Goal: Information Seeking & Learning: Compare options

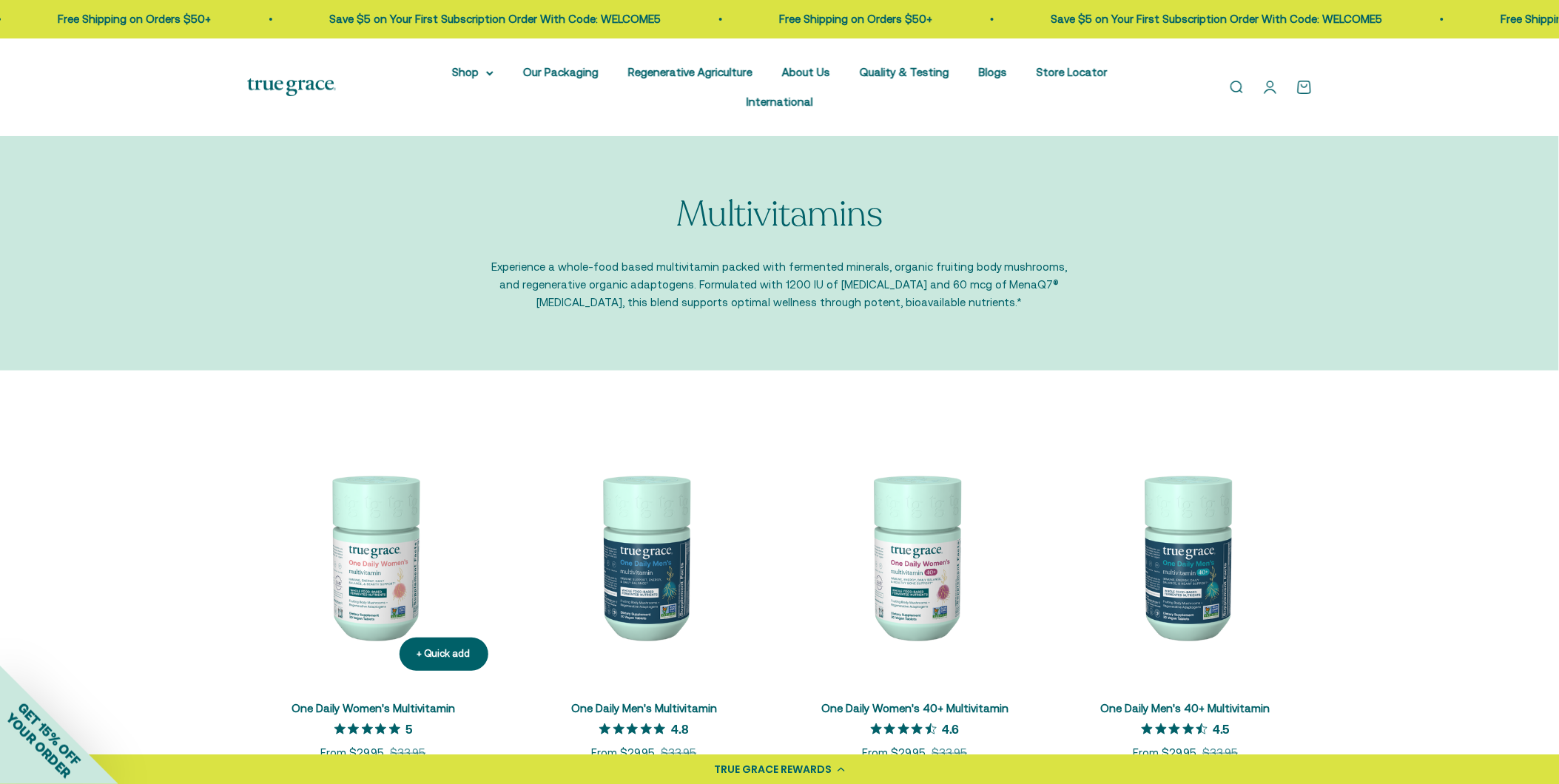
click at [371, 533] on img at bounding box center [373, 556] width 253 height 253
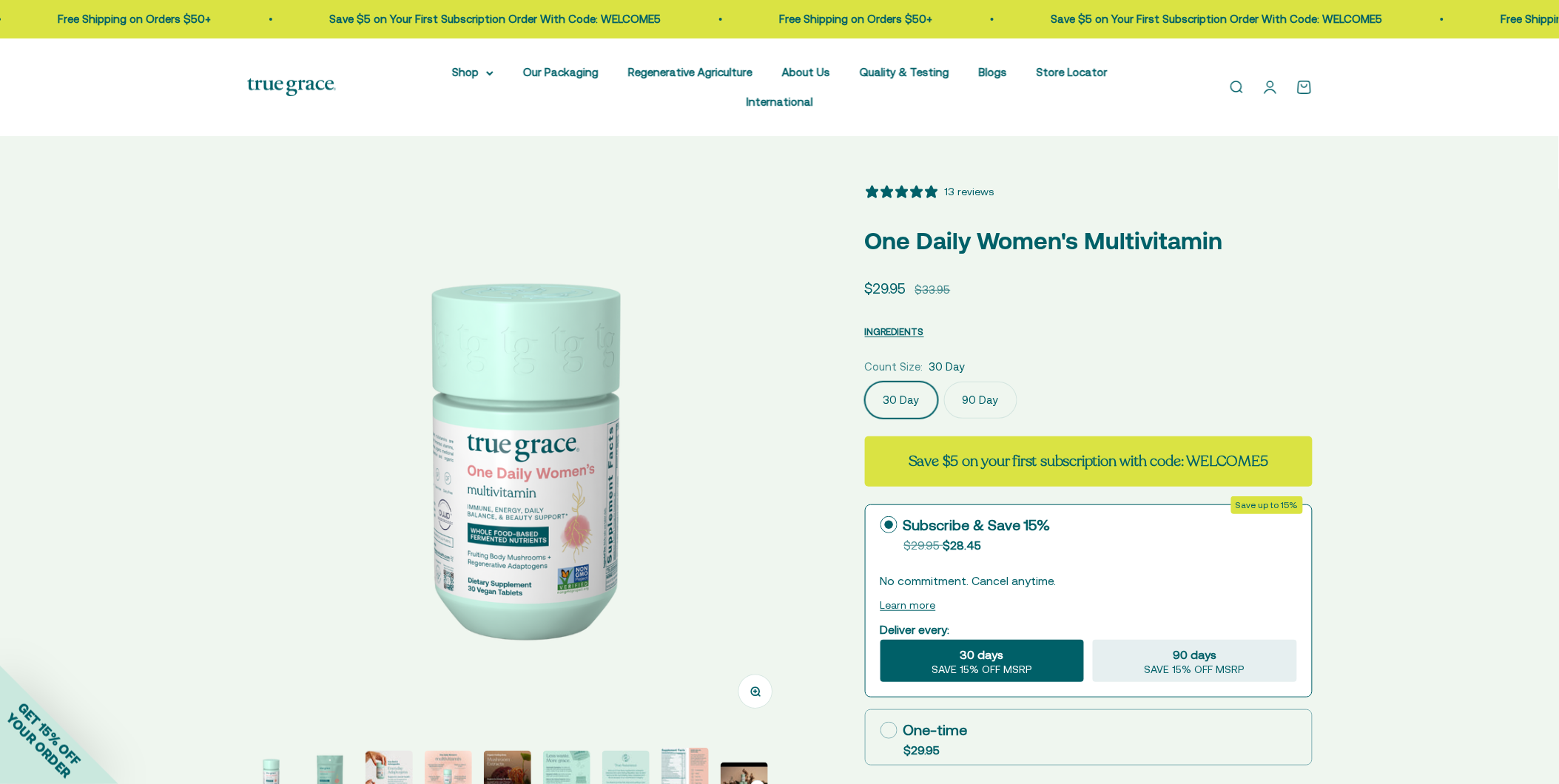
select select "3"
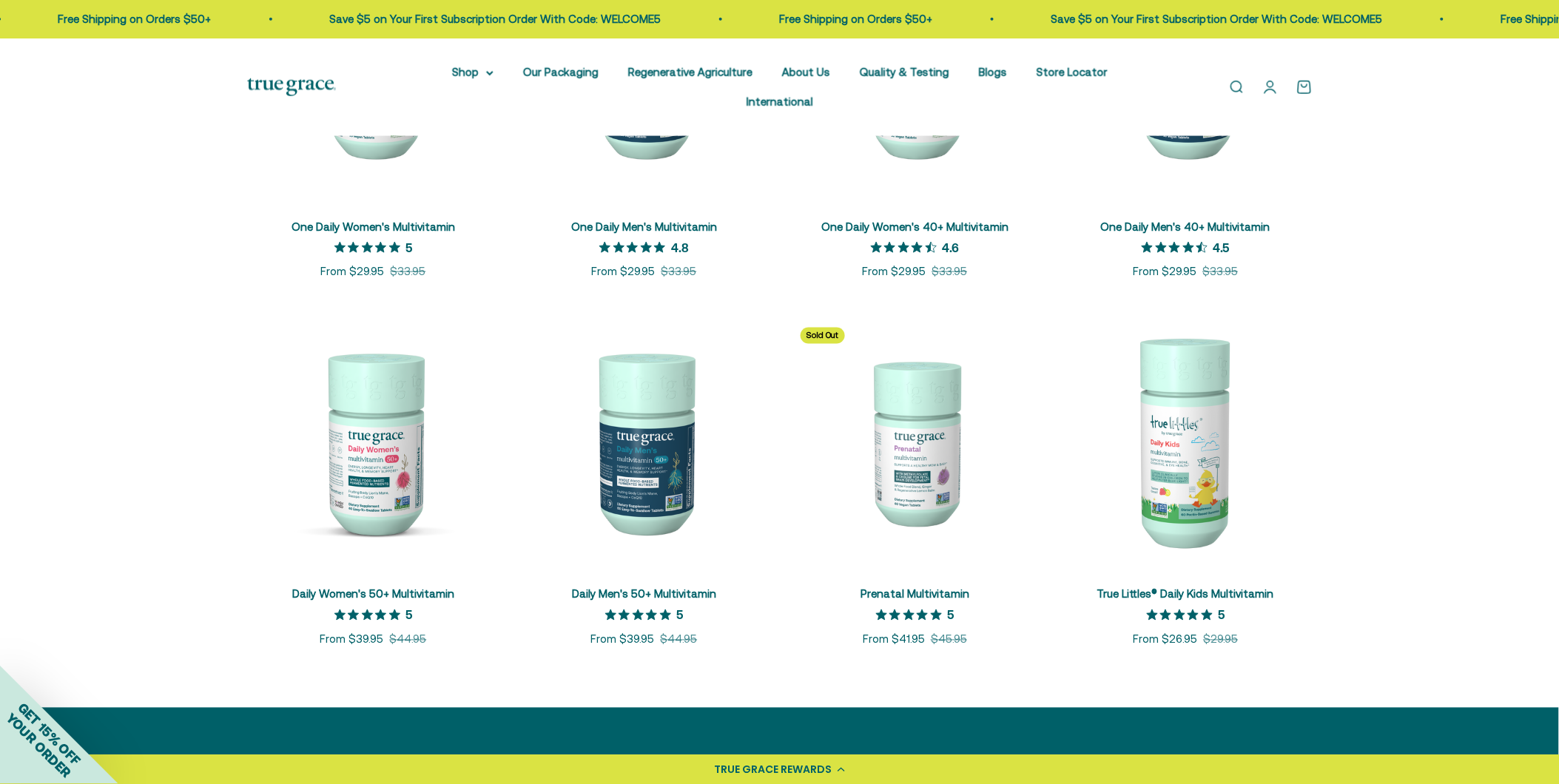
scroll to position [575, 0]
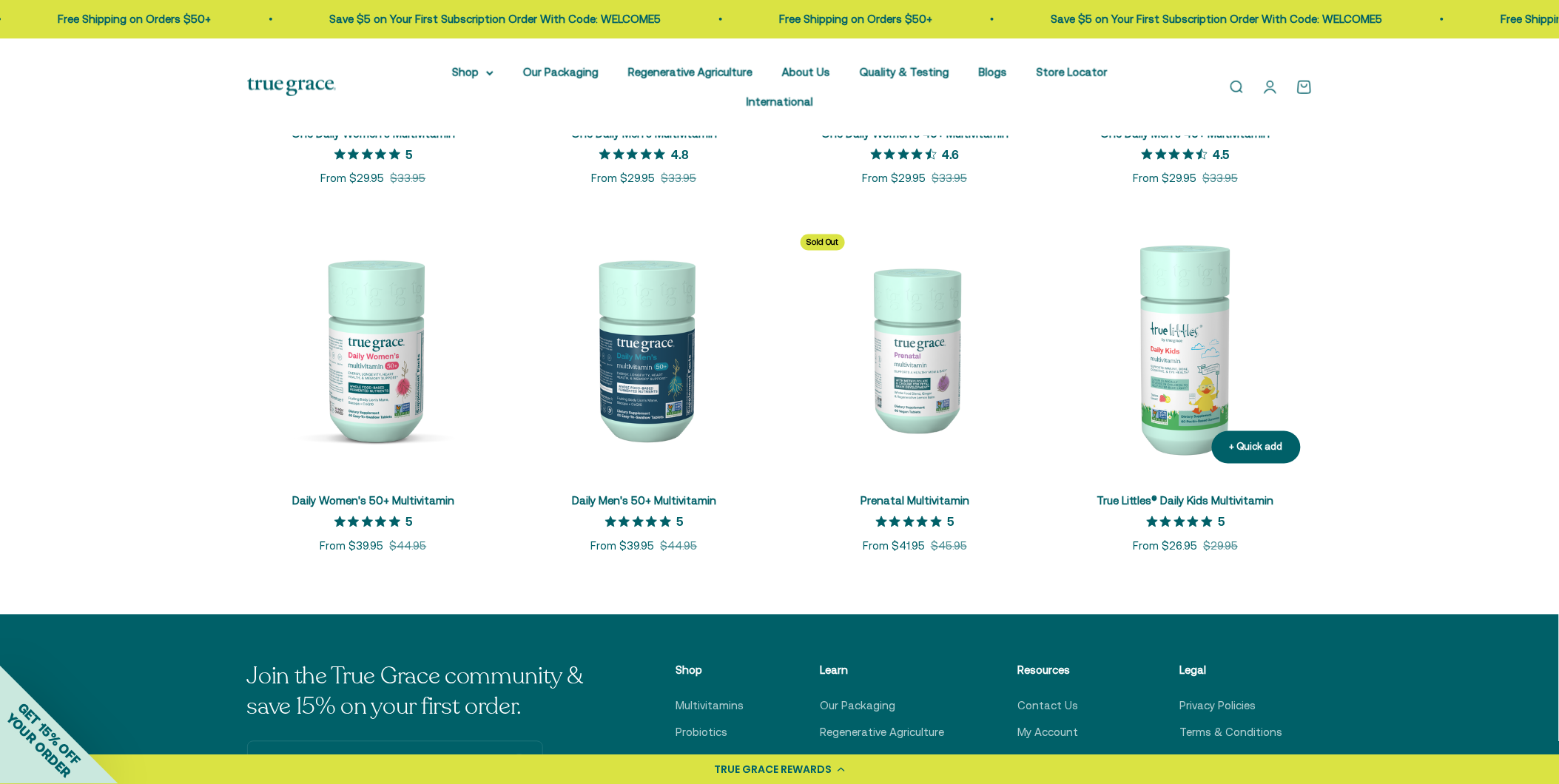
click at [1191, 375] on img at bounding box center [1186, 349] width 253 height 253
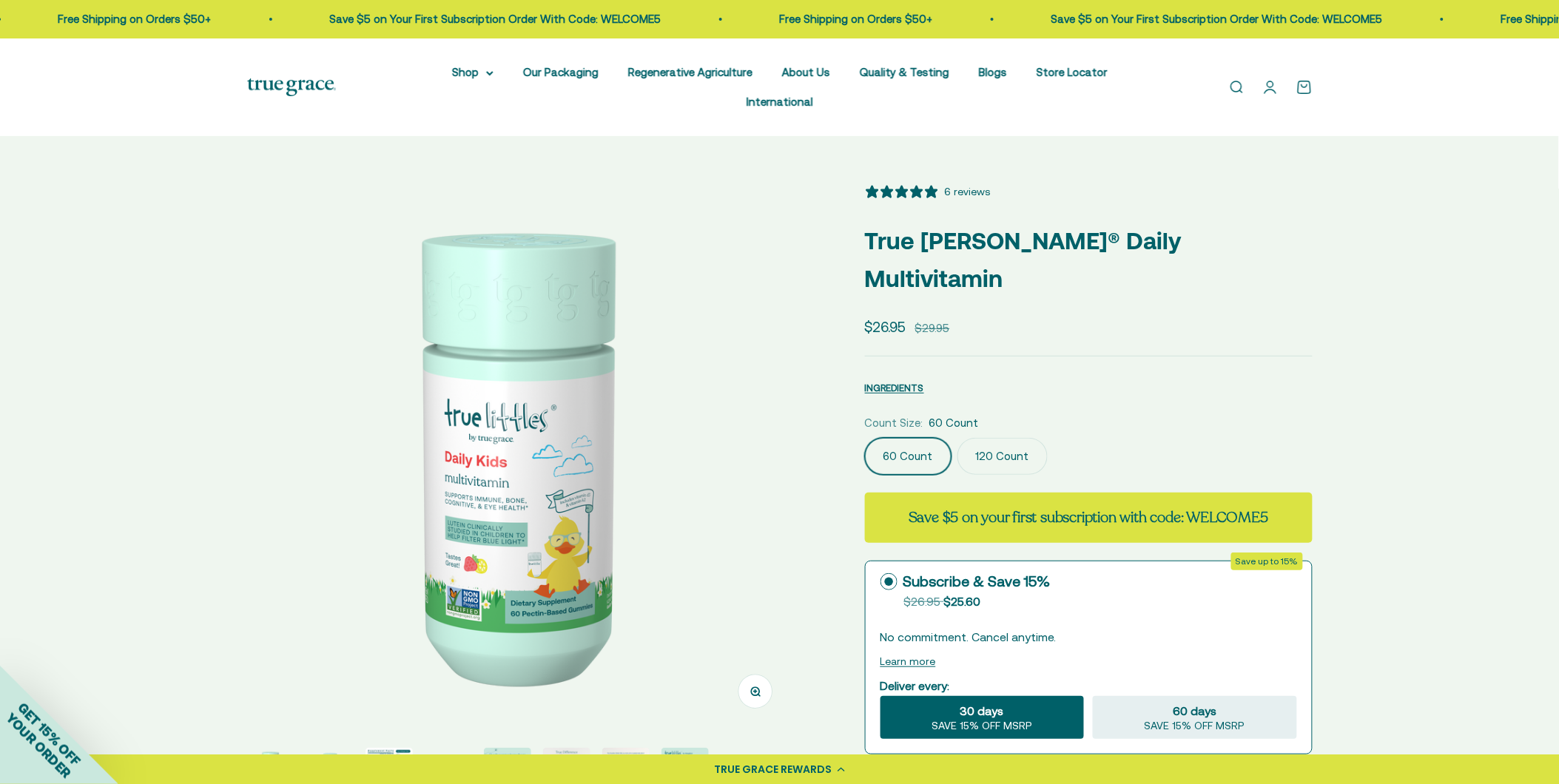
select select "3"
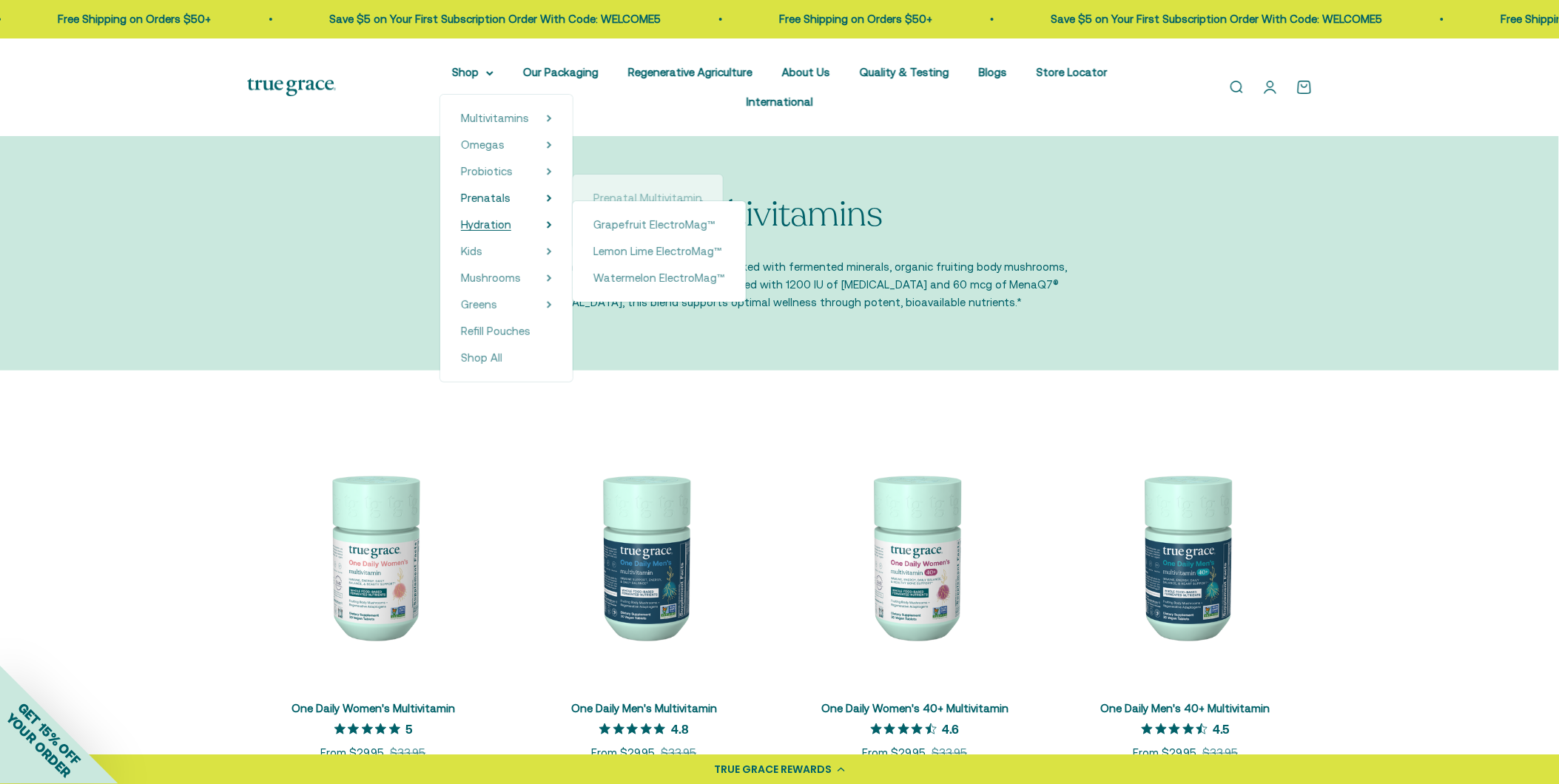
click at [461, 222] on span "Hydration" at bounding box center [486, 224] width 51 height 12
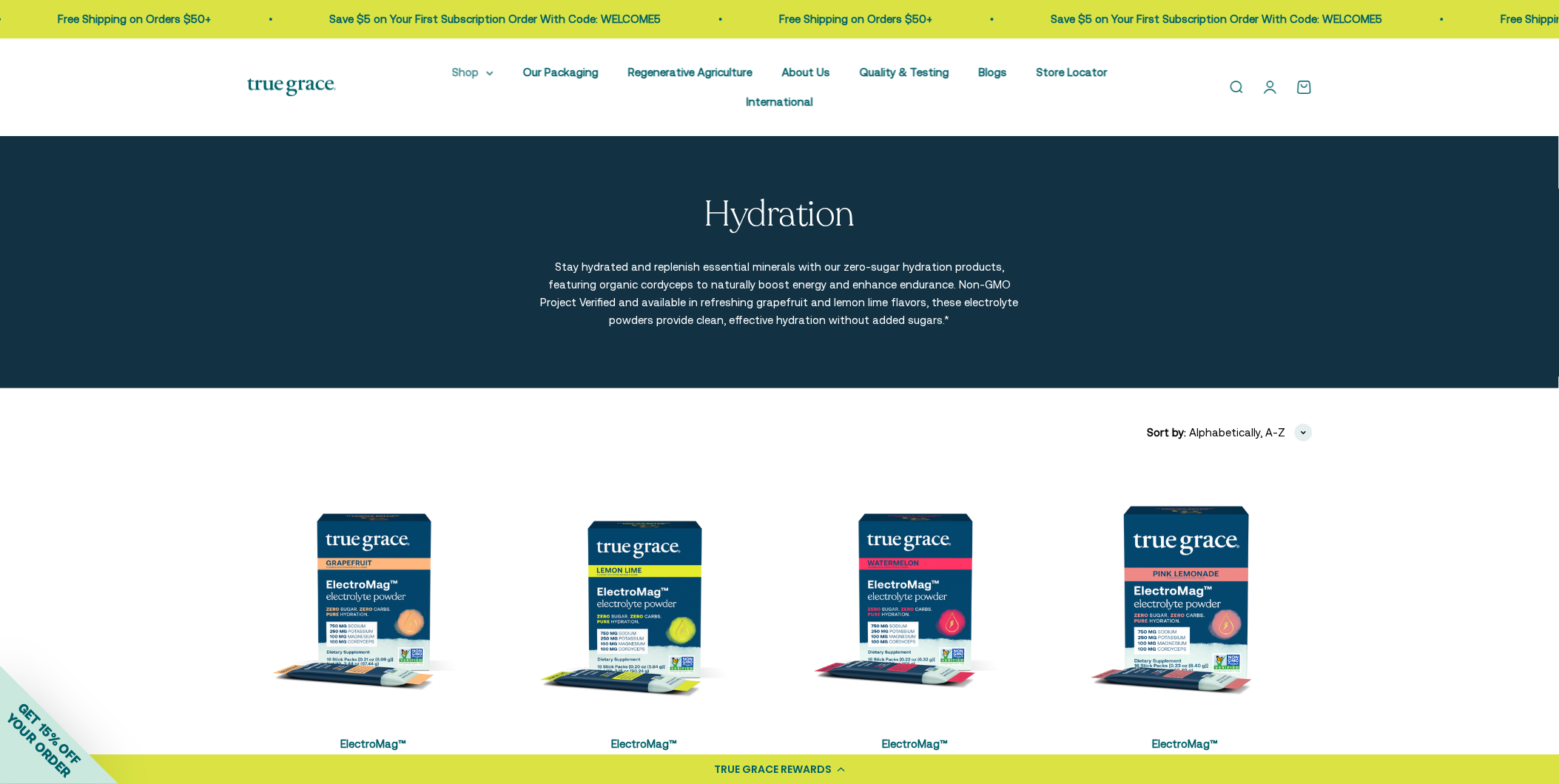
click at [453, 70] on summary "Shop" at bounding box center [473, 72] width 41 height 17
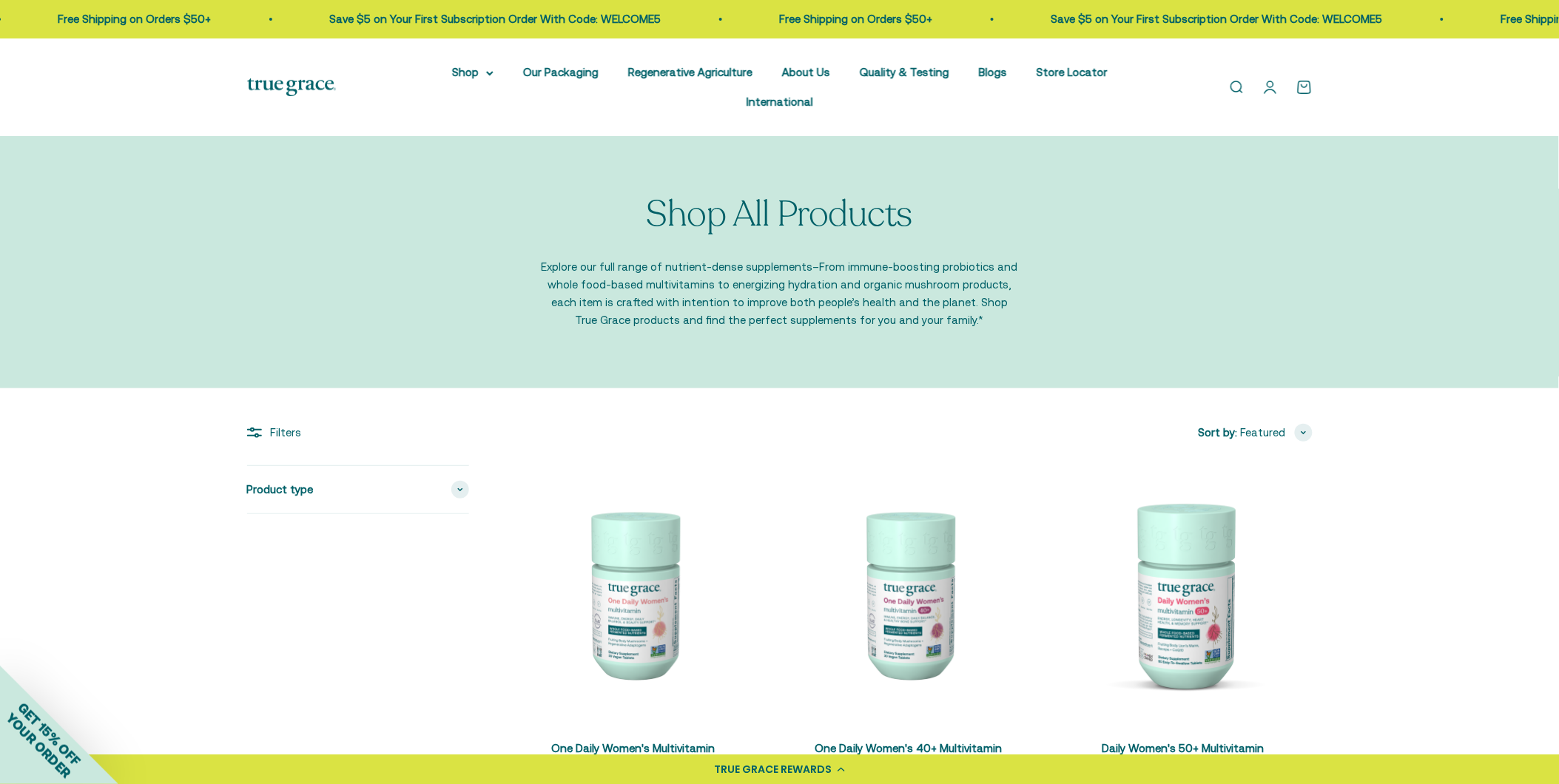
click at [487, 72] on icon at bounding box center [489, 74] width 6 height 3
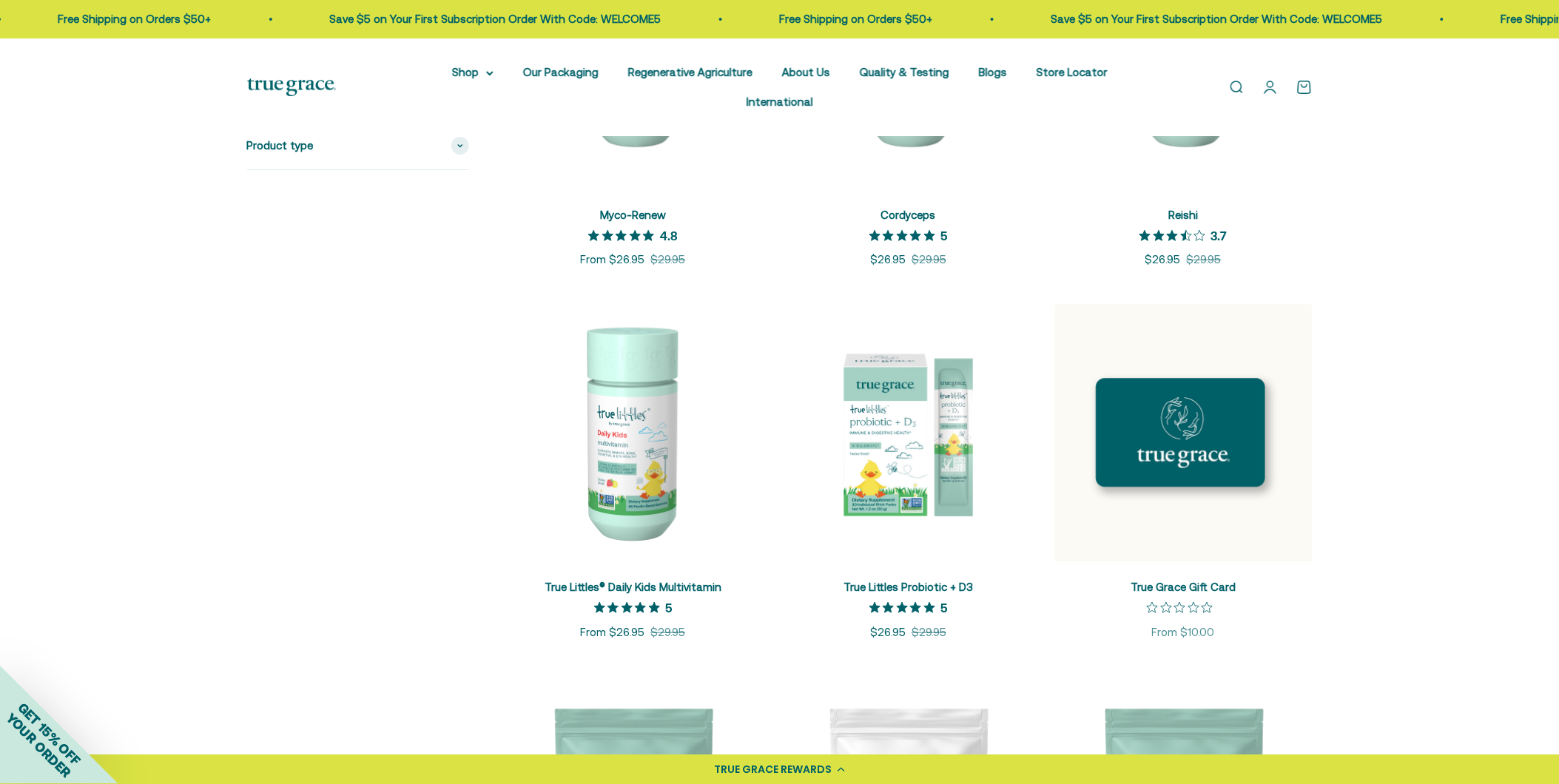
scroll to position [1890, 0]
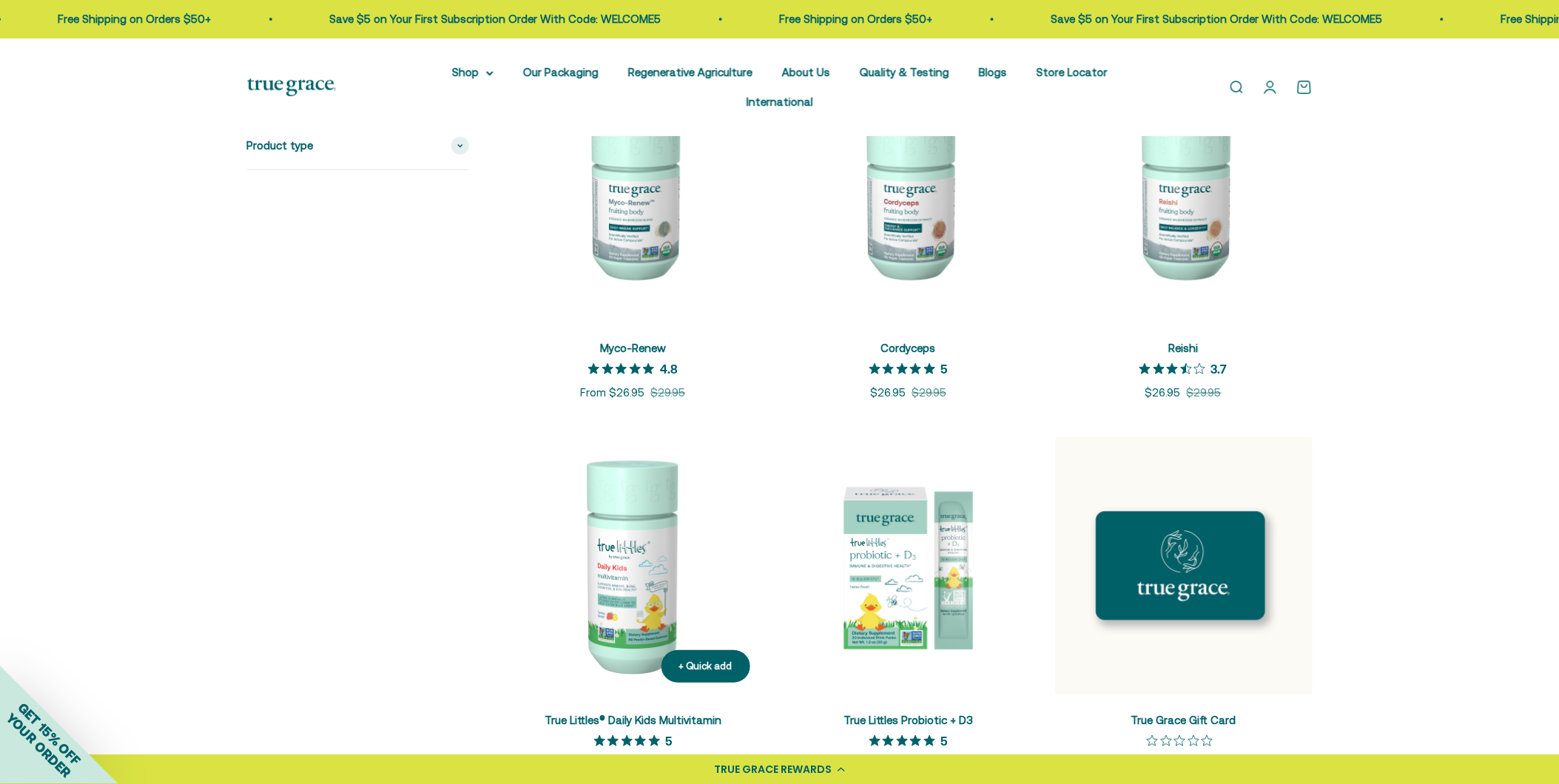
click at [657, 560] on img at bounding box center [633, 566] width 258 height 258
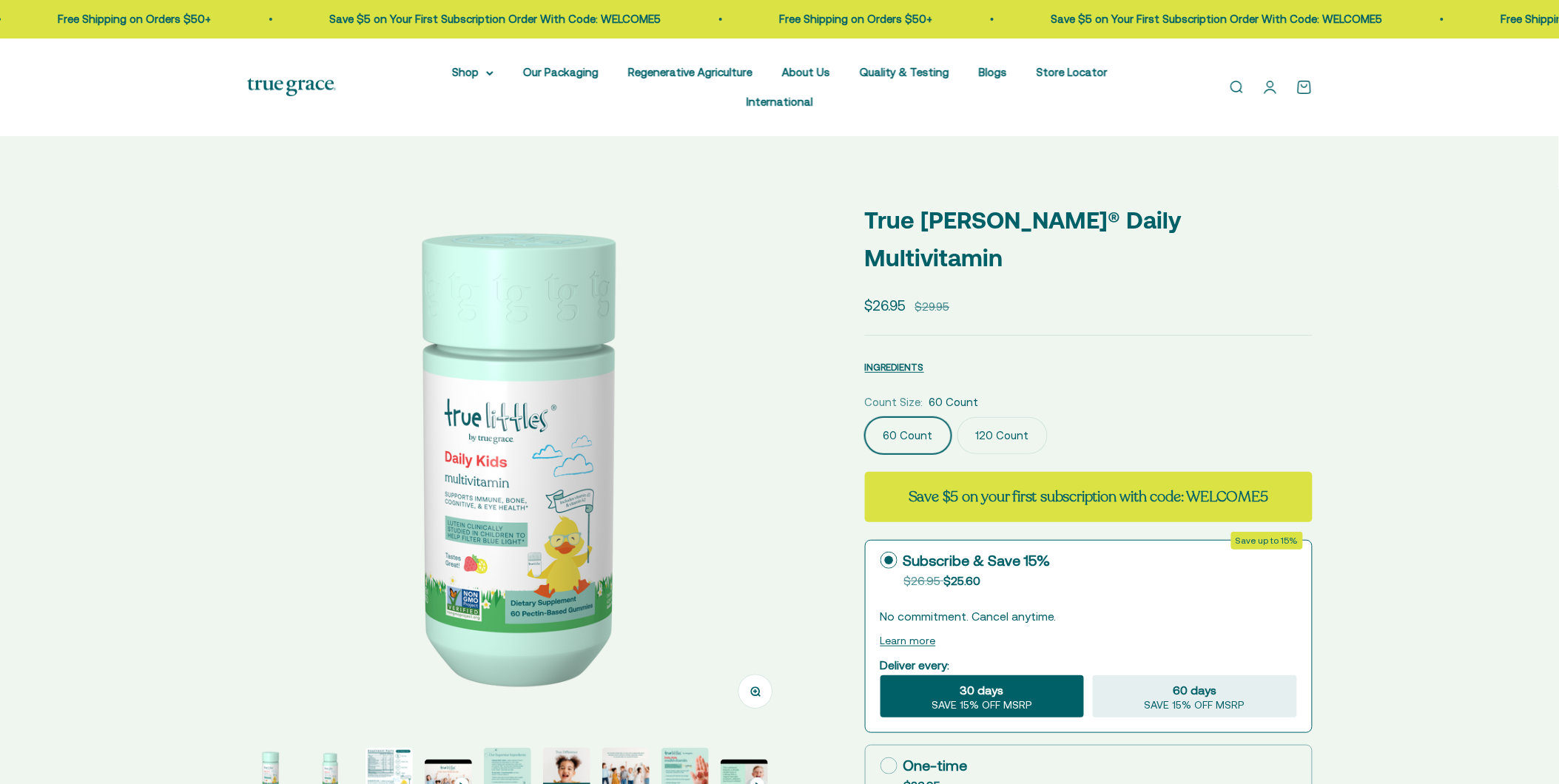
select select "3"
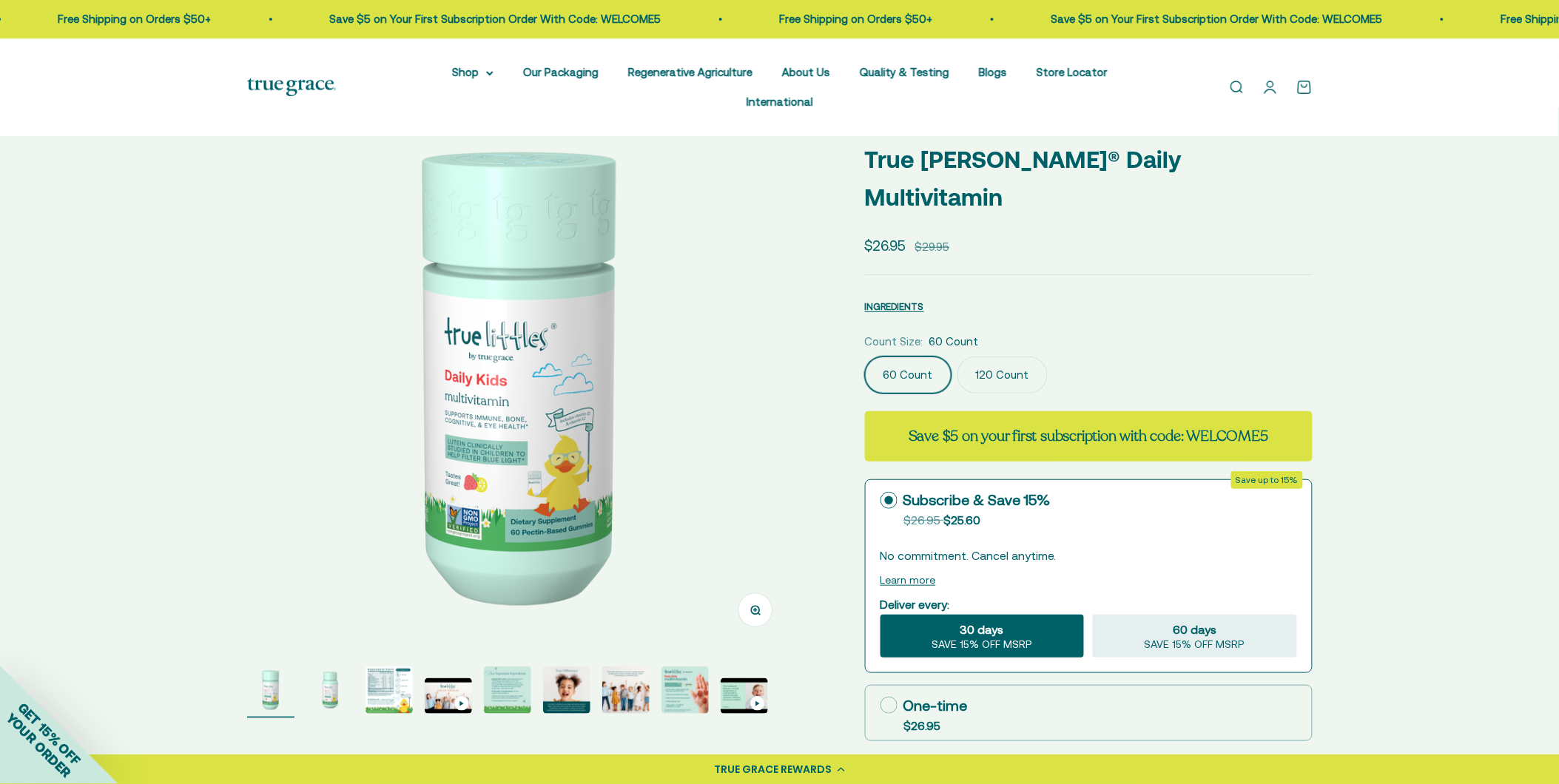
scroll to position [82, 0]
click at [1006, 356] on label "120 Count" at bounding box center [1002, 374] width 90 height 37
click at [865, 356] on input "120 Count" at bounding box center [864, 356] width 1 height 1
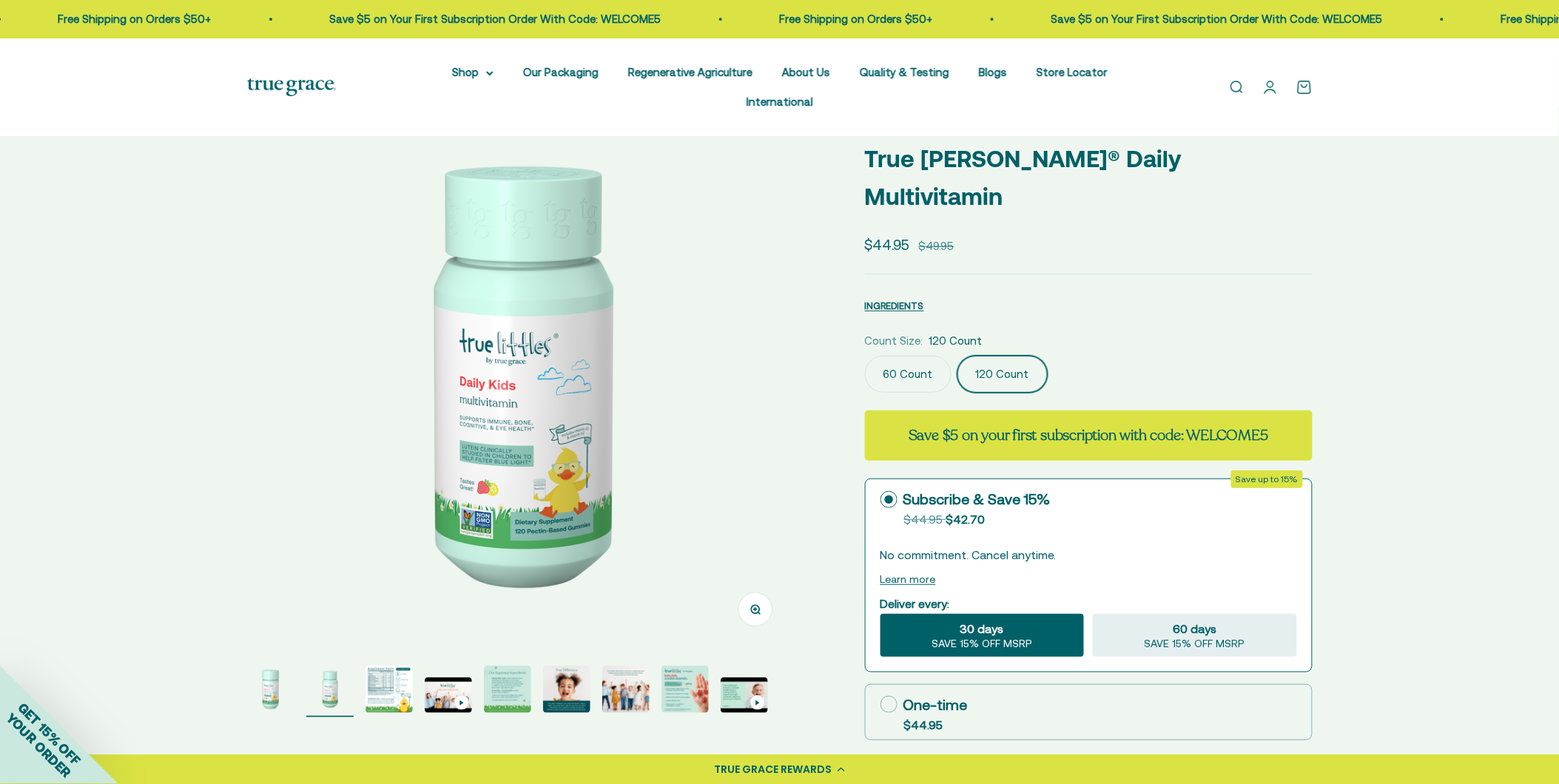
click at [905, 356] on label "60 Count" at bounding box center [908, 374] width 86 height 37
click at [865, 356] on input "60 Count" at bounding box center [864, 356] width 1 height 1
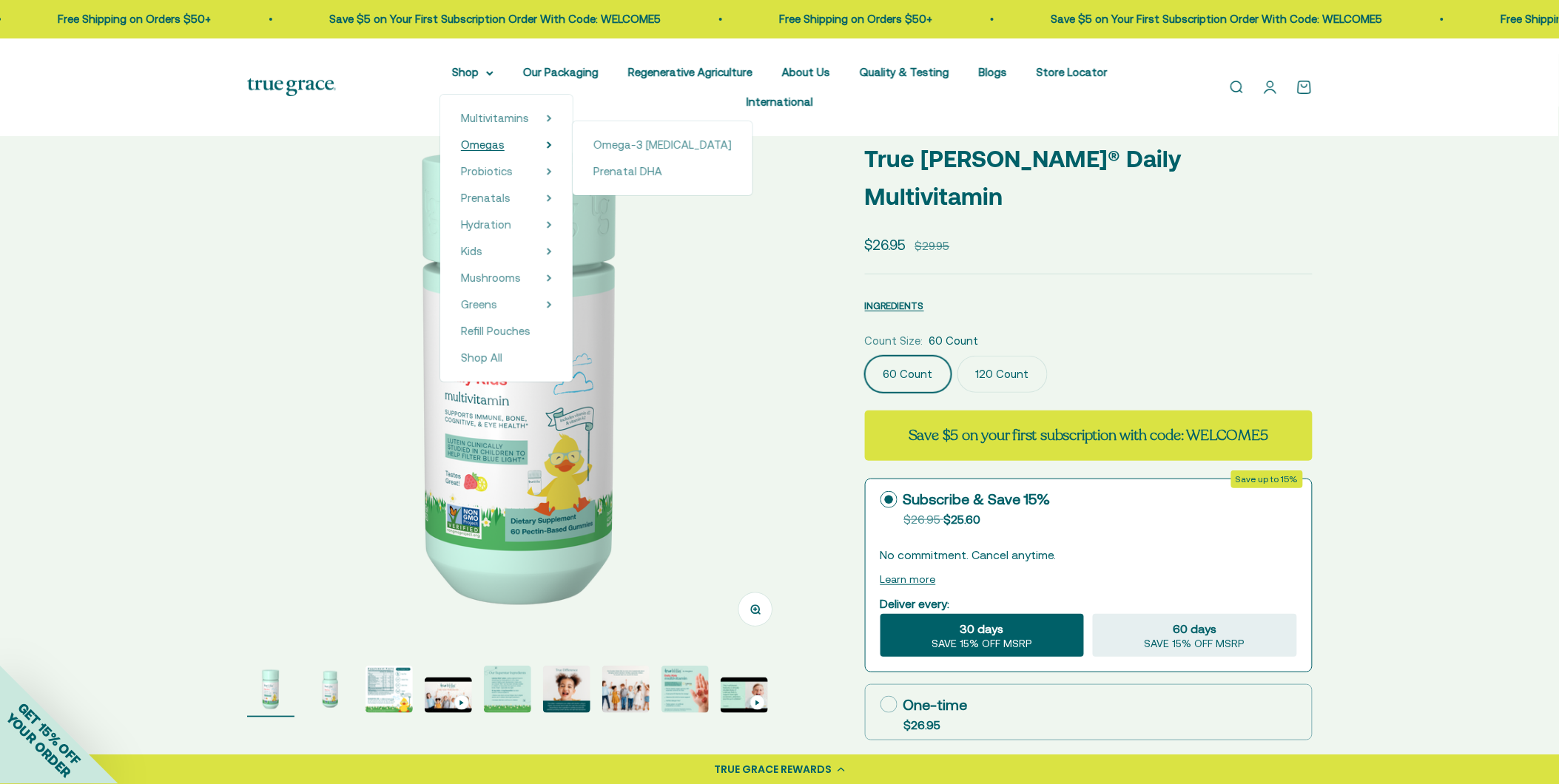
click at [461, 142] on span "Omegas" at bounding box center [482, 144] width 44 height 12
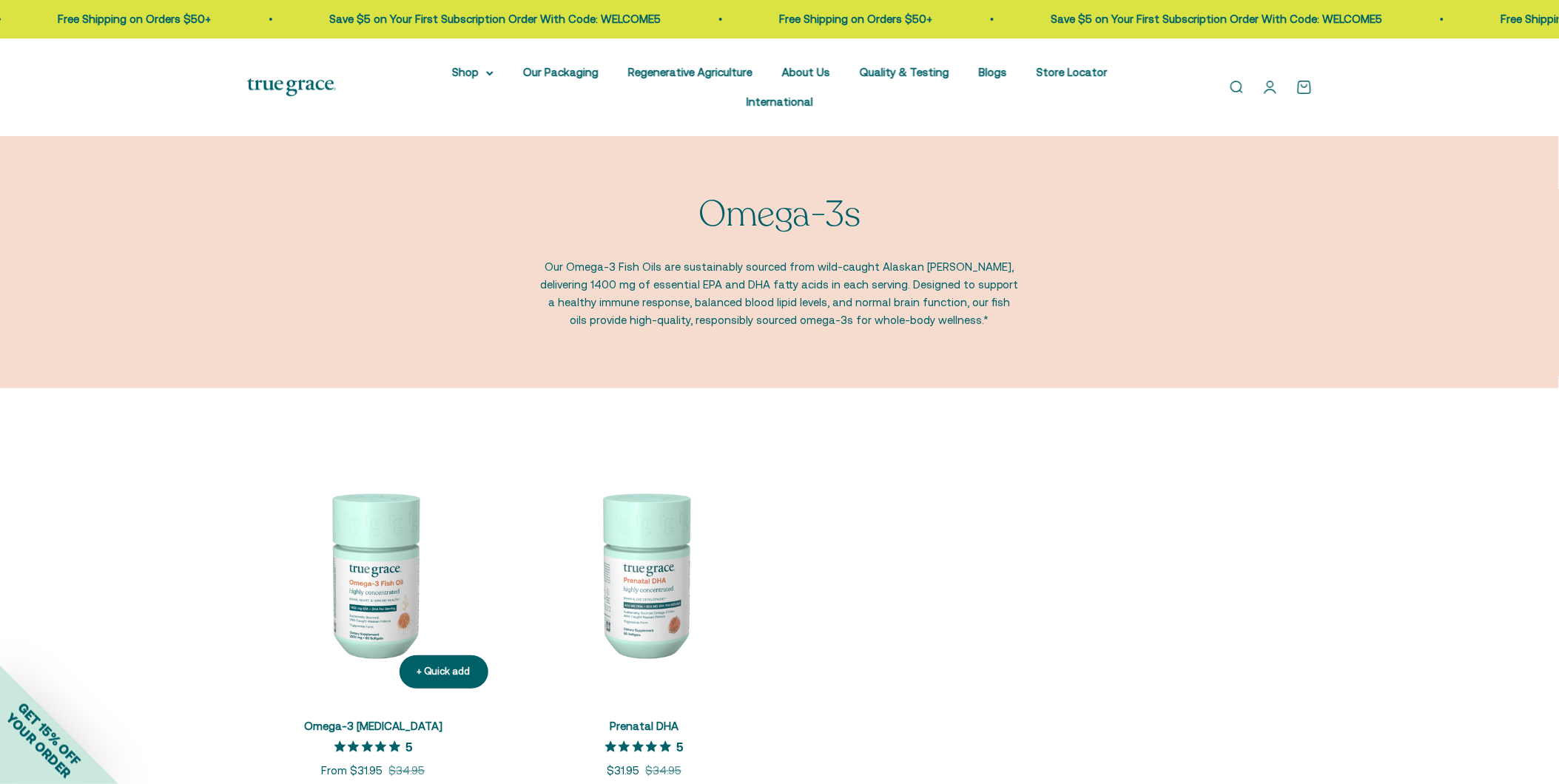
click at [397, 504] on img at bounding box center [373, 573] width 253 height 253
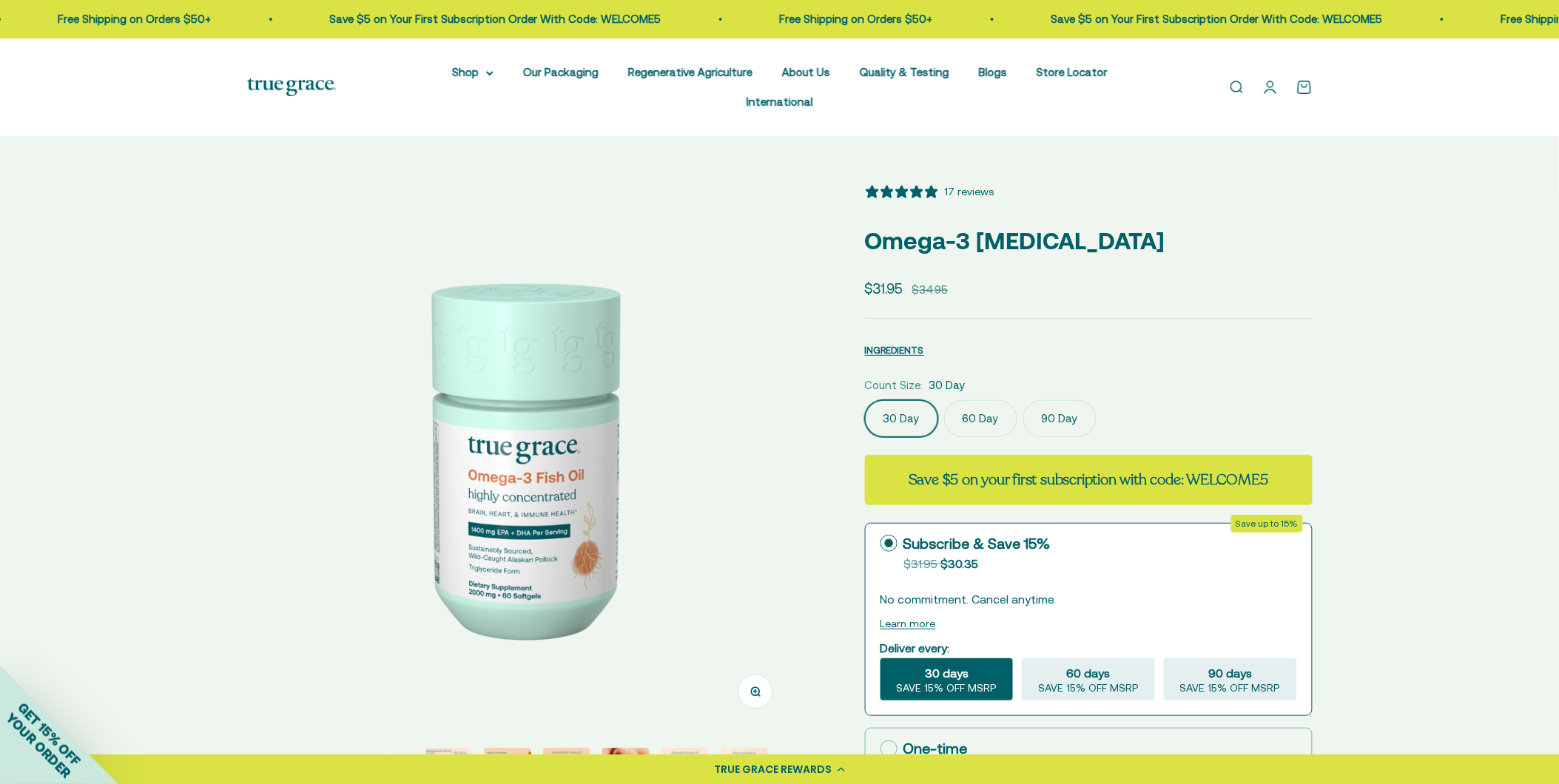
select select "3"
click at [963, 400] on label "60 Day" at bounding box center [980, 419] width 73 height 37
click at [865, 399] on input "60 Day" at bounding box center [864, 399] width 1 height 1
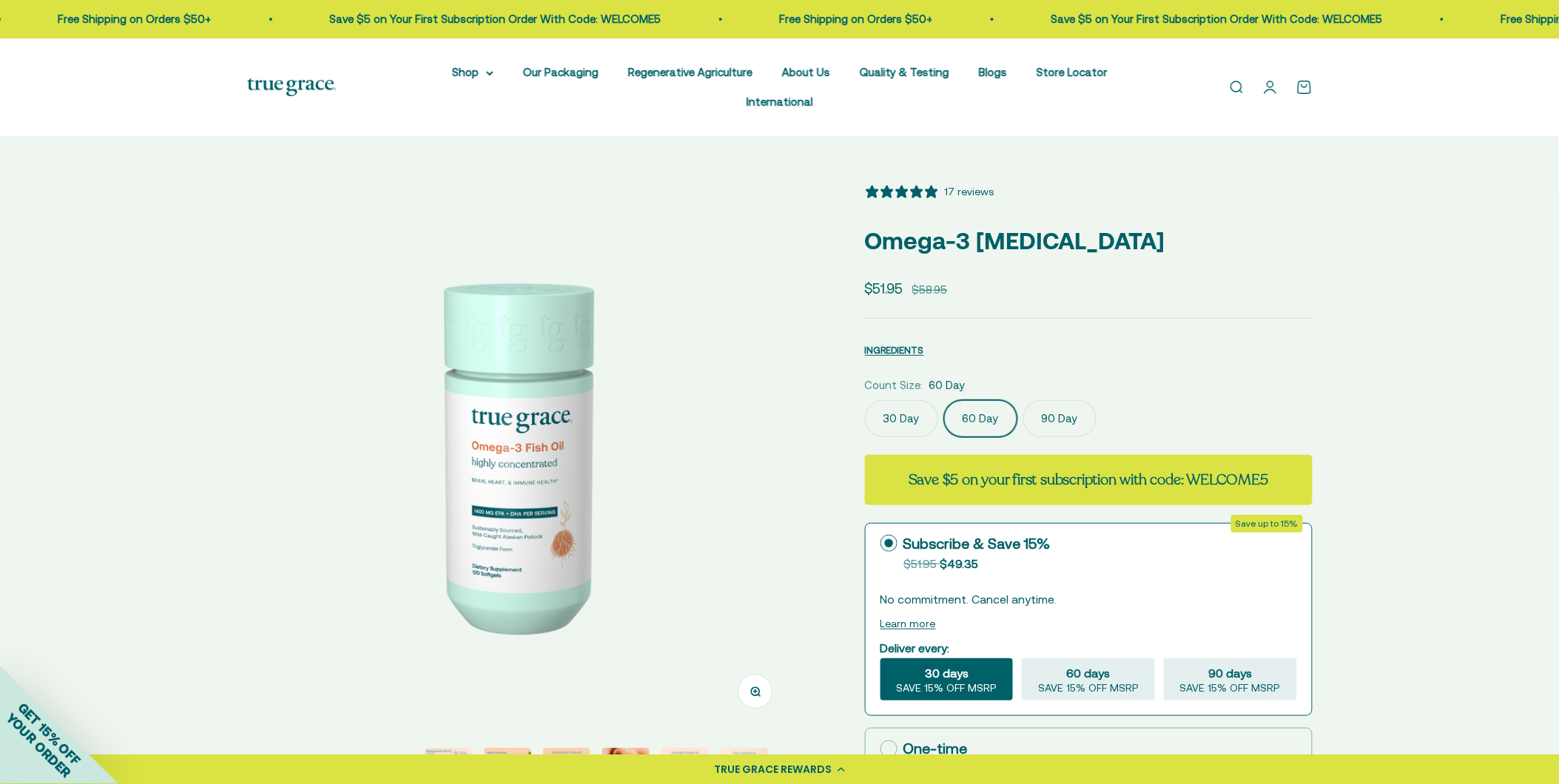
click at [1058, 400] on label "90 Day" at bounding box center [1060, 419] width 73 height 37
click at [865, 399] on input "90 Day" at bounding box center [864, 399] width 1 height 1
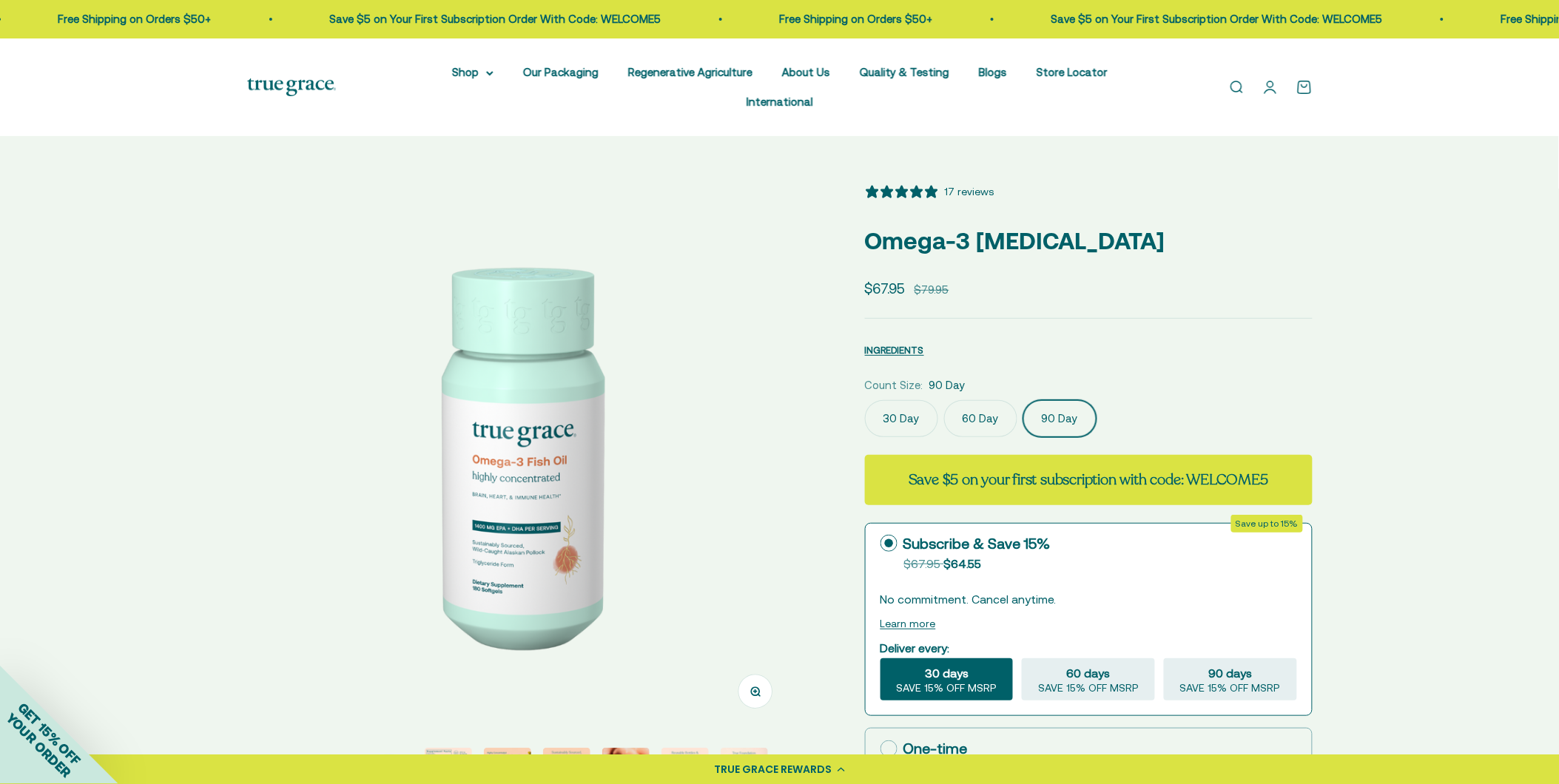
click at [912, 400] on label "30 Day" at bounding box center [902, 419] width 73 height 37
click at [865, 399] on input "30 Day" at bounding box center [864, 399] width 1 height 1
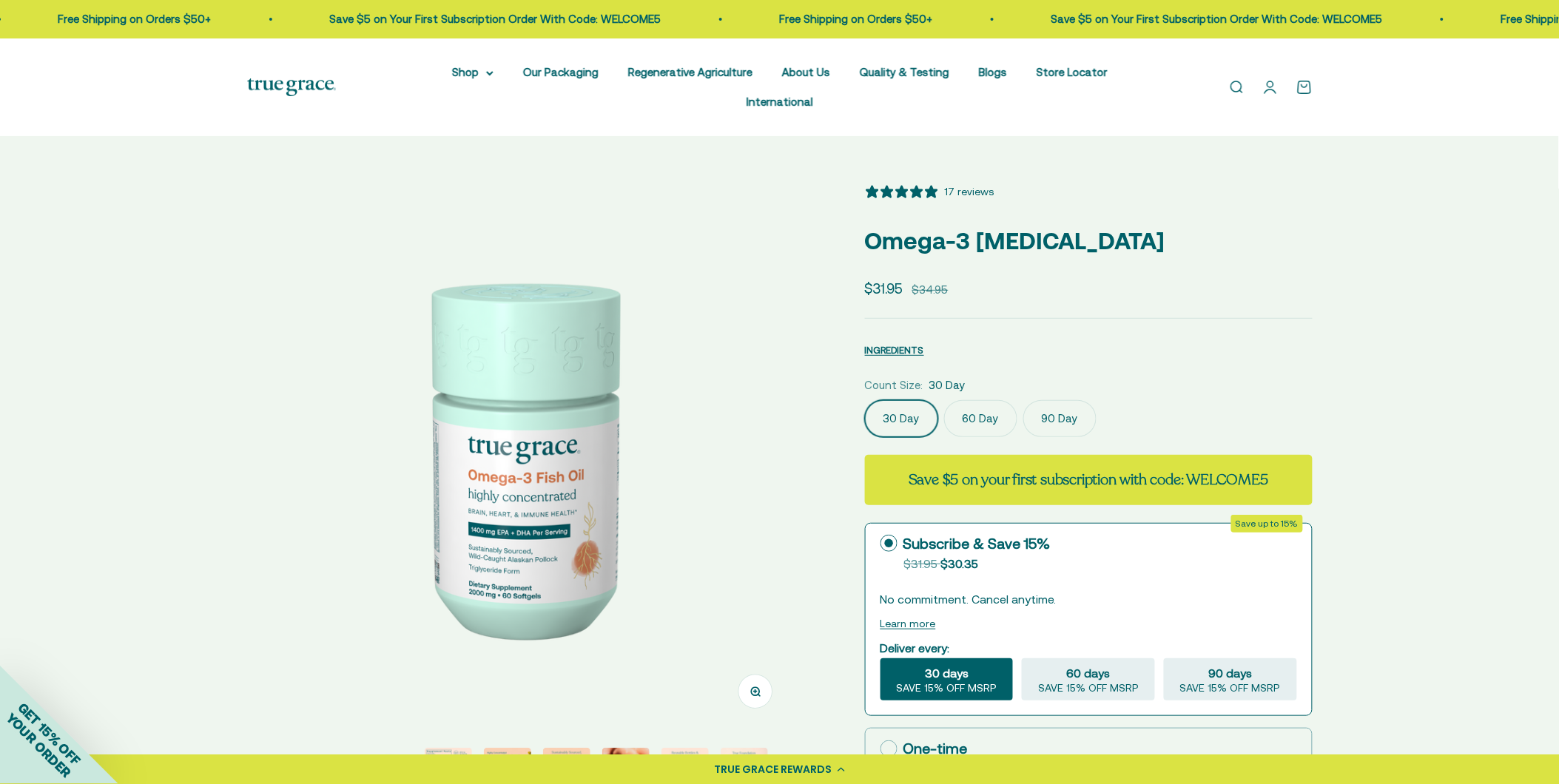
click at [981, 400] on label "60 Day" at bounding box center [980, 419] width 73 height 37
click at [865, 399] on input "60 Day" at bounding box center [864, 399] width 1 height 1
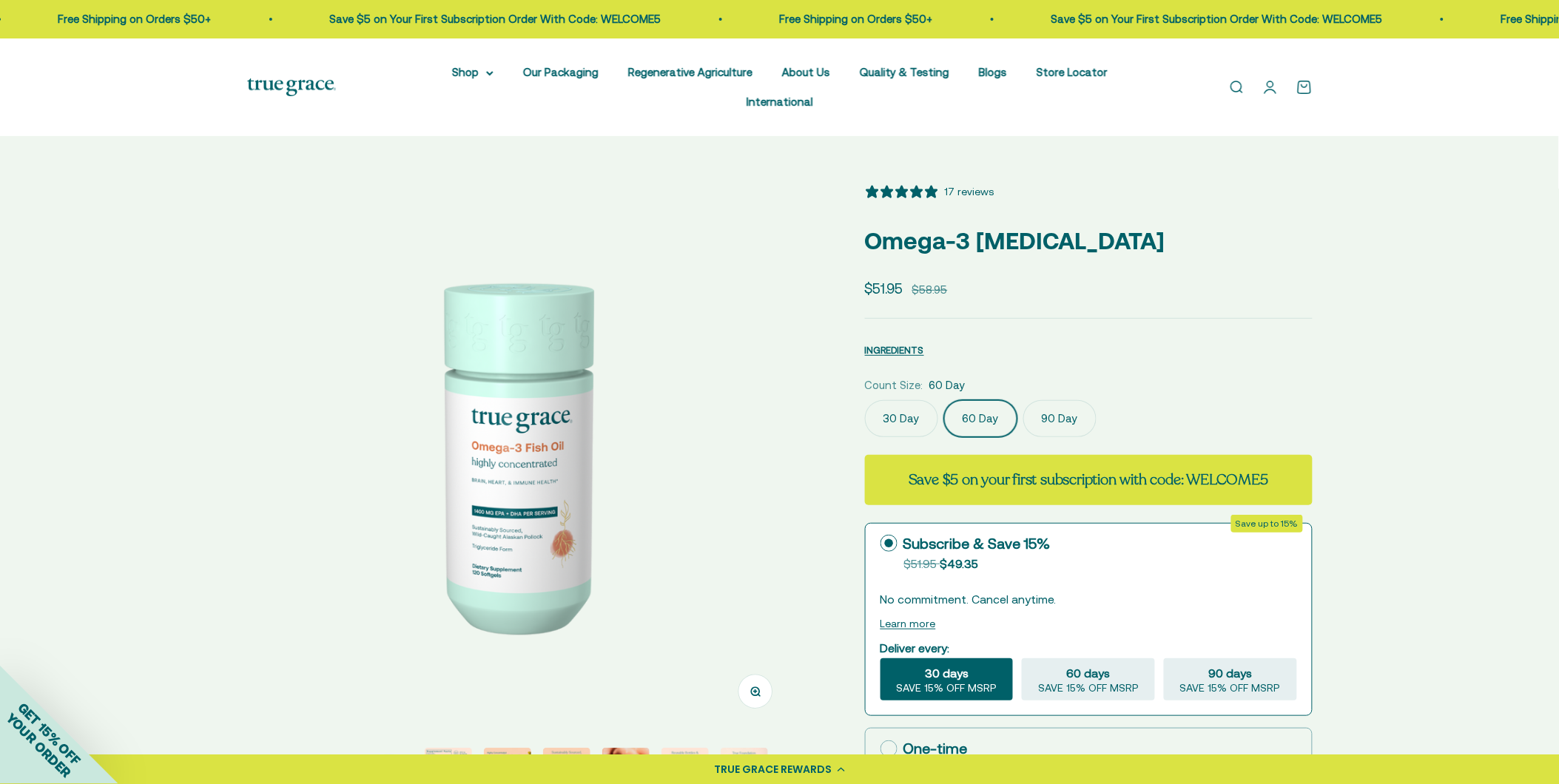
click at [1052, 400] on label "90 Day" at bounding box center [1060, 419] width 73 height 37
click at [865, 399] on input "90 Day" at bounding box center [864, 399] width 1 height 1
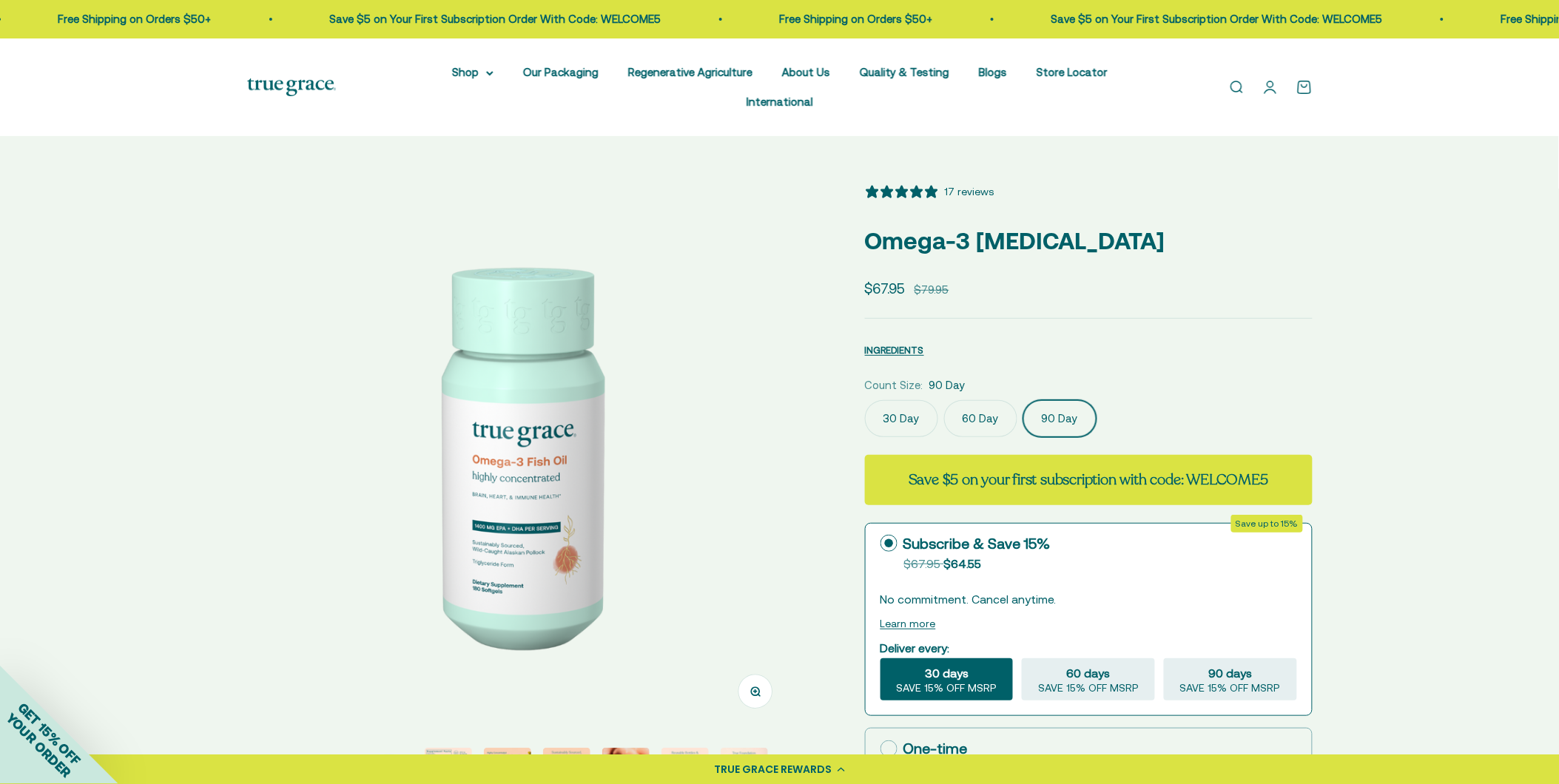
click at [866, 403] on div "30 Day 60 Day 90 Day" at bounding box center [1089, 419] width 448 height 37
click at [893, 400] on label "30 Day" at bounding box center [902, 419] width 73 height 37
click at [865, 399] on input "30 Day" at bounding box center [864, 399] width 1 height 1
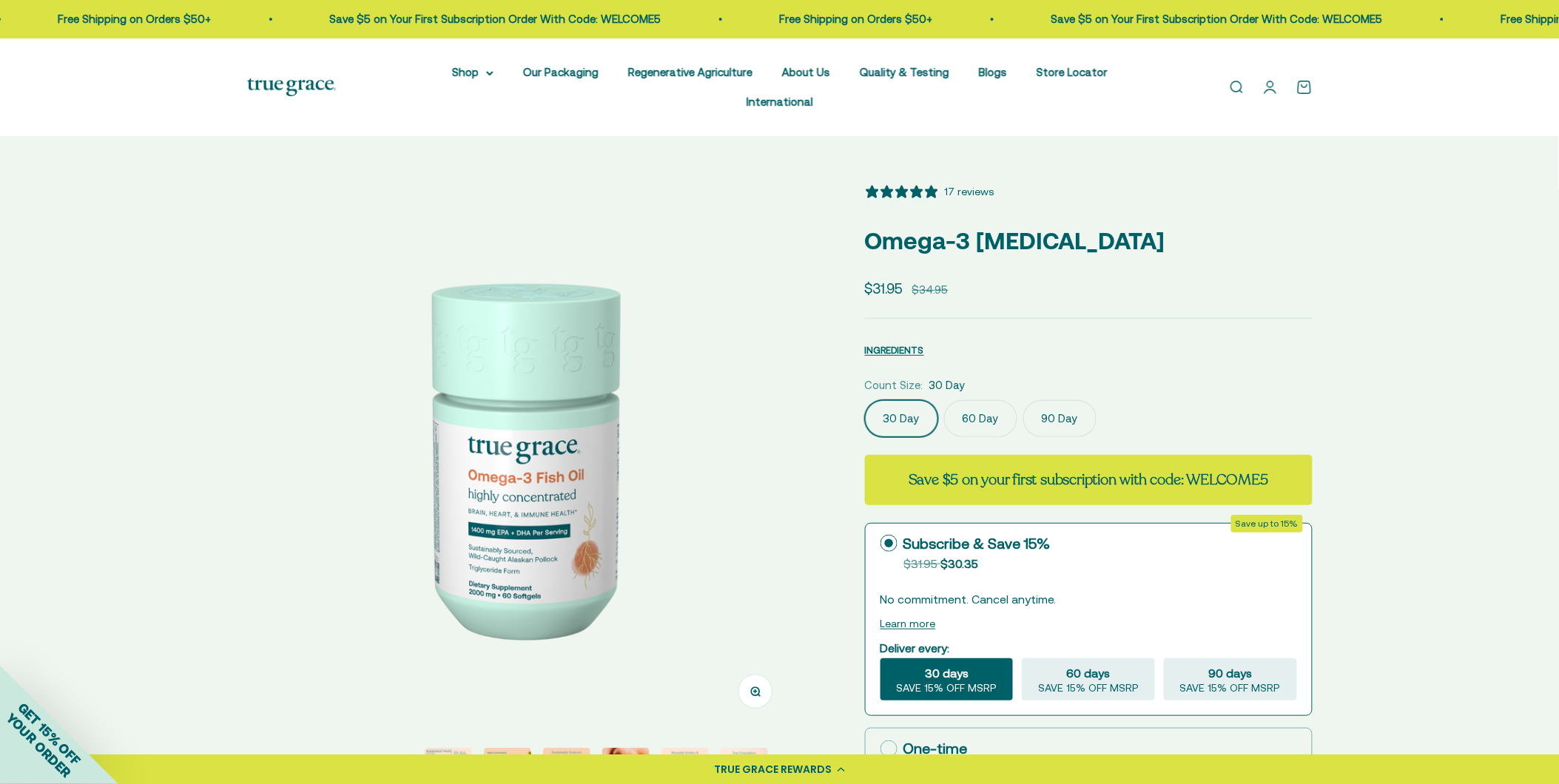
click at [958, 400] on label "60 Day" at bounding box center [980, 419] width 73 height 37
click at [865, 399] on input "60 Day" at bounding box center [864, 399] width 1 height 1
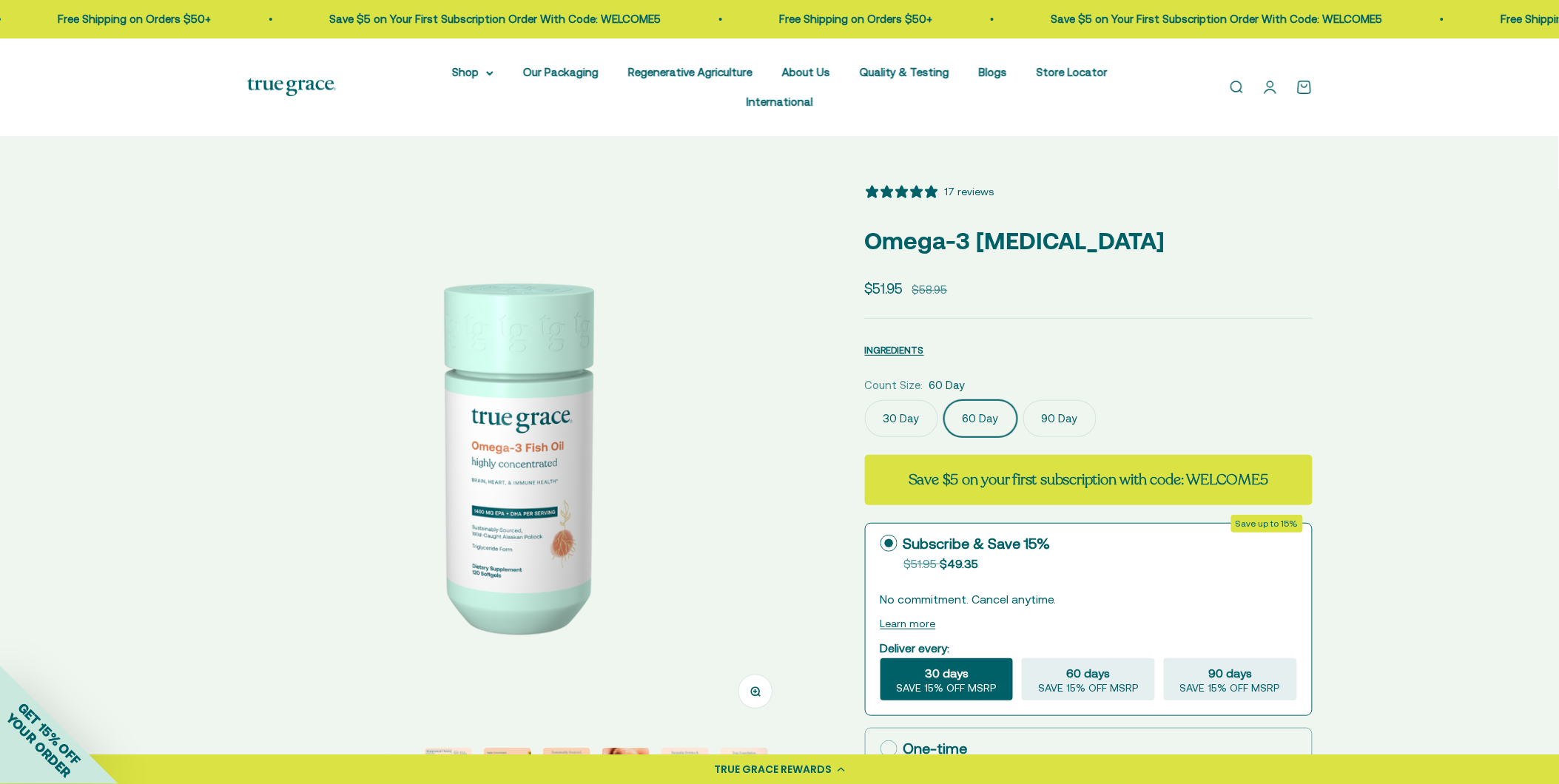
click at [1063, 400] on label "90 Day" at bounding box center [1060, 419] width 73 height 37
click at [865, 399] on input "90 Day" at bounding box center [864, 399] width 1 height 1
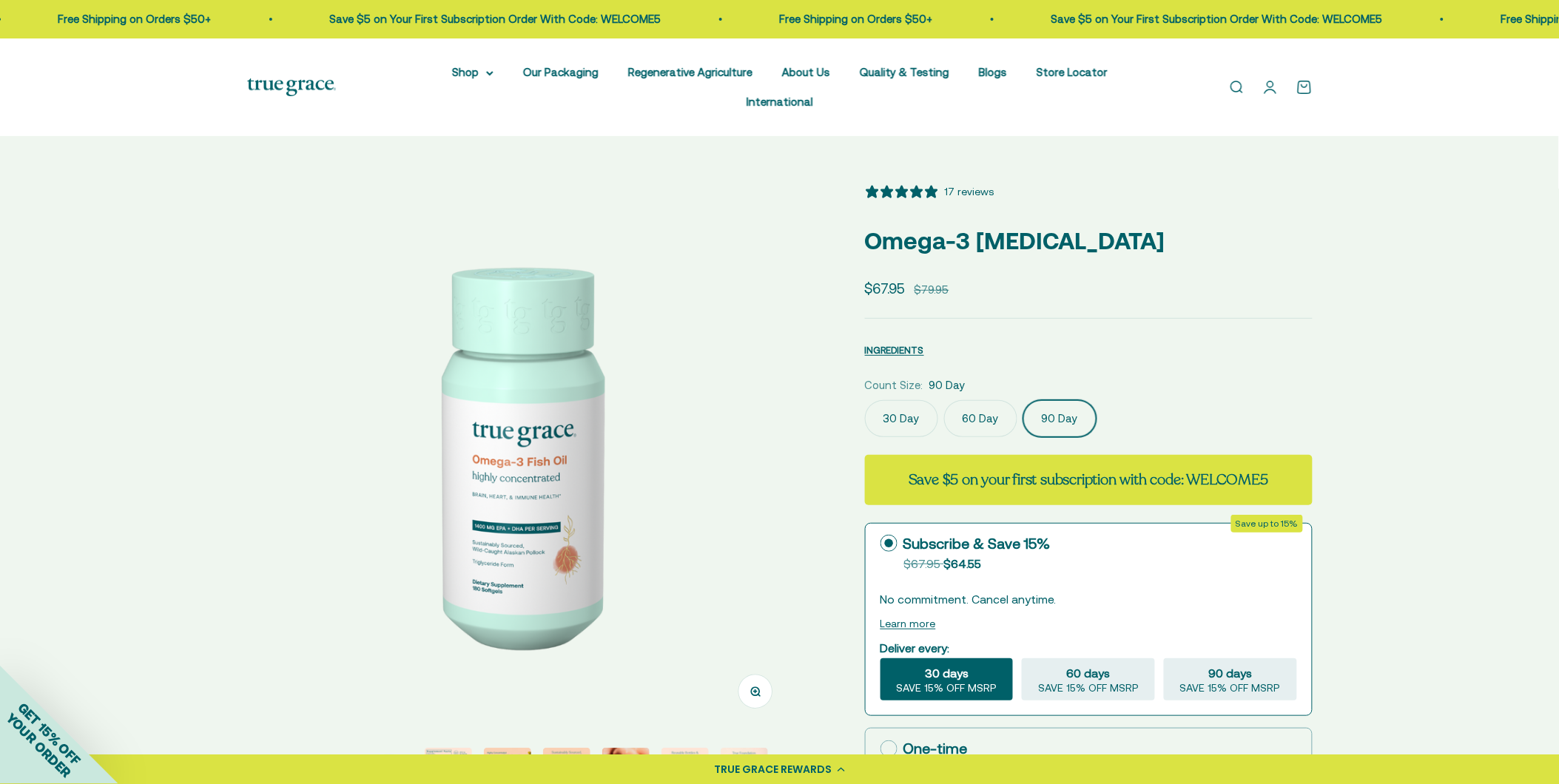
click at [914, 400] on label "30 Day" at bounding box center [902, 419] width 73 height 37
click at [865, 399] on input "30 Day" at bounding box center [864, 399] width 1 height 1
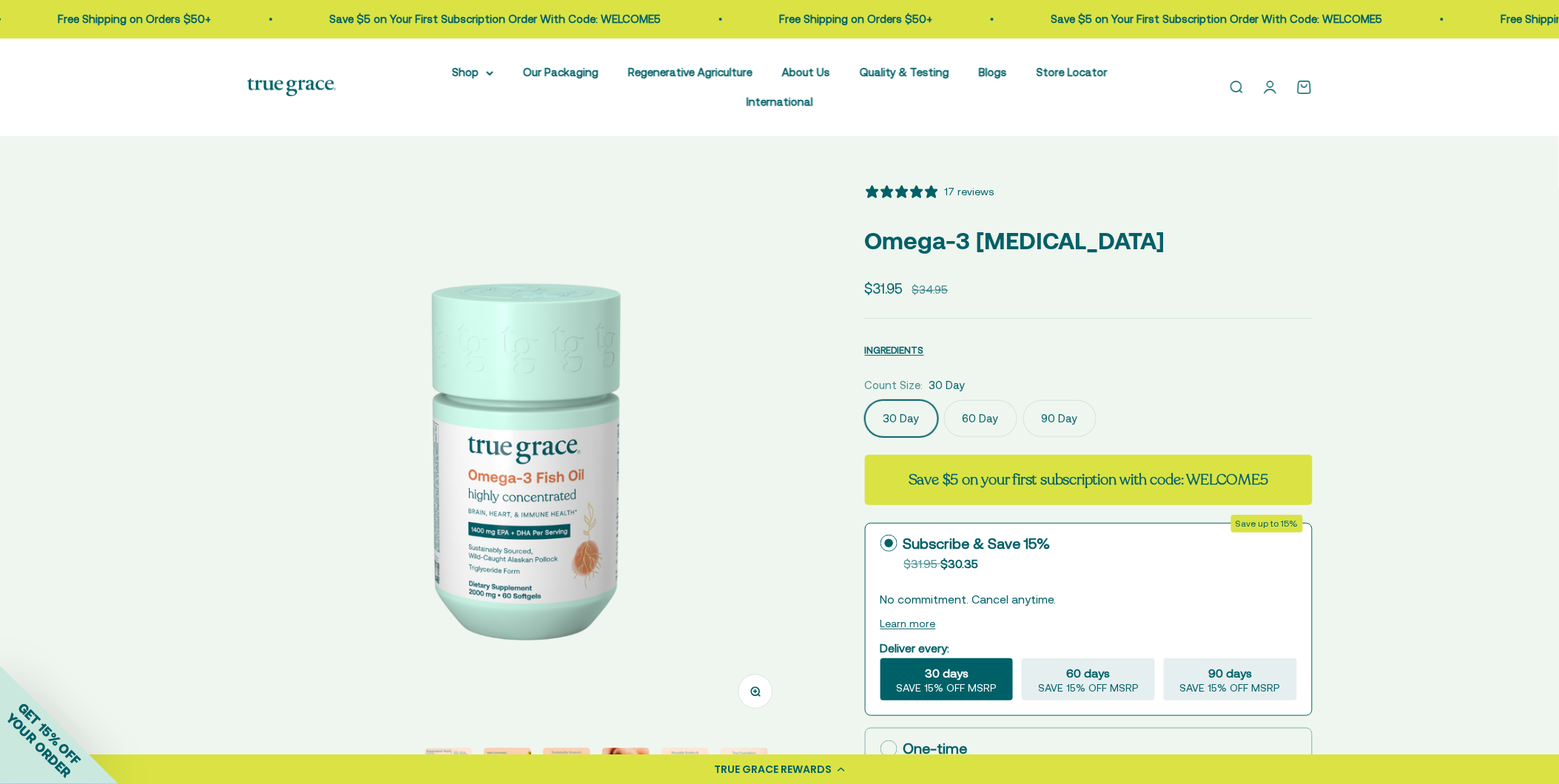
click at [983, 400] on label "60 Day" at bounding box center [980, 419] width 73 height 37
click at [865, 399] on input "60 Day" at bounding box center [864, 399] width 1 height 1
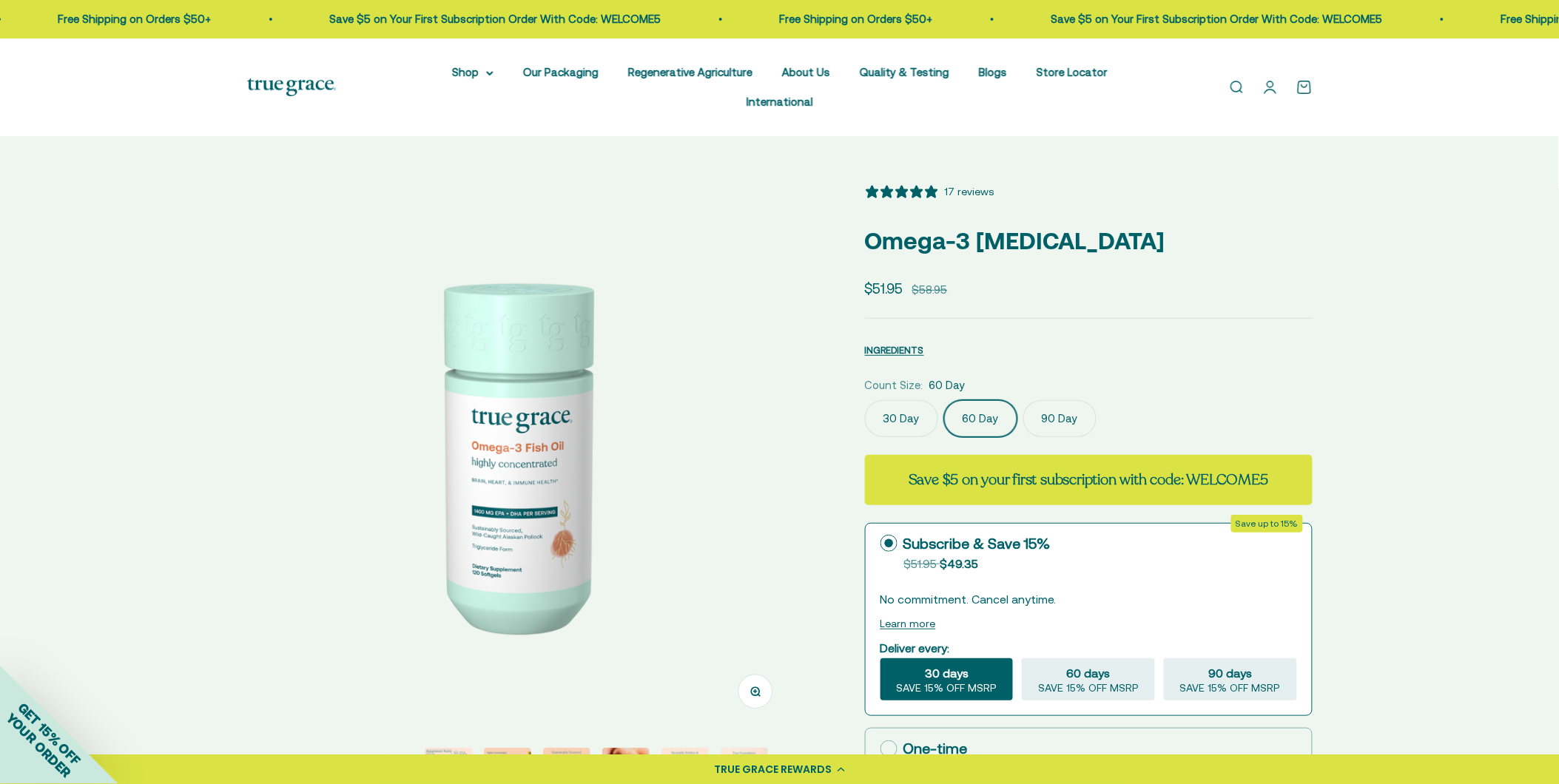
click at [1052, 400] on label "90 Day" at bounding box center [1060, 419] width 73 height 37
click at [865, 399] on input "90 Day" at bounding box center [864, 399] width 1 height 1
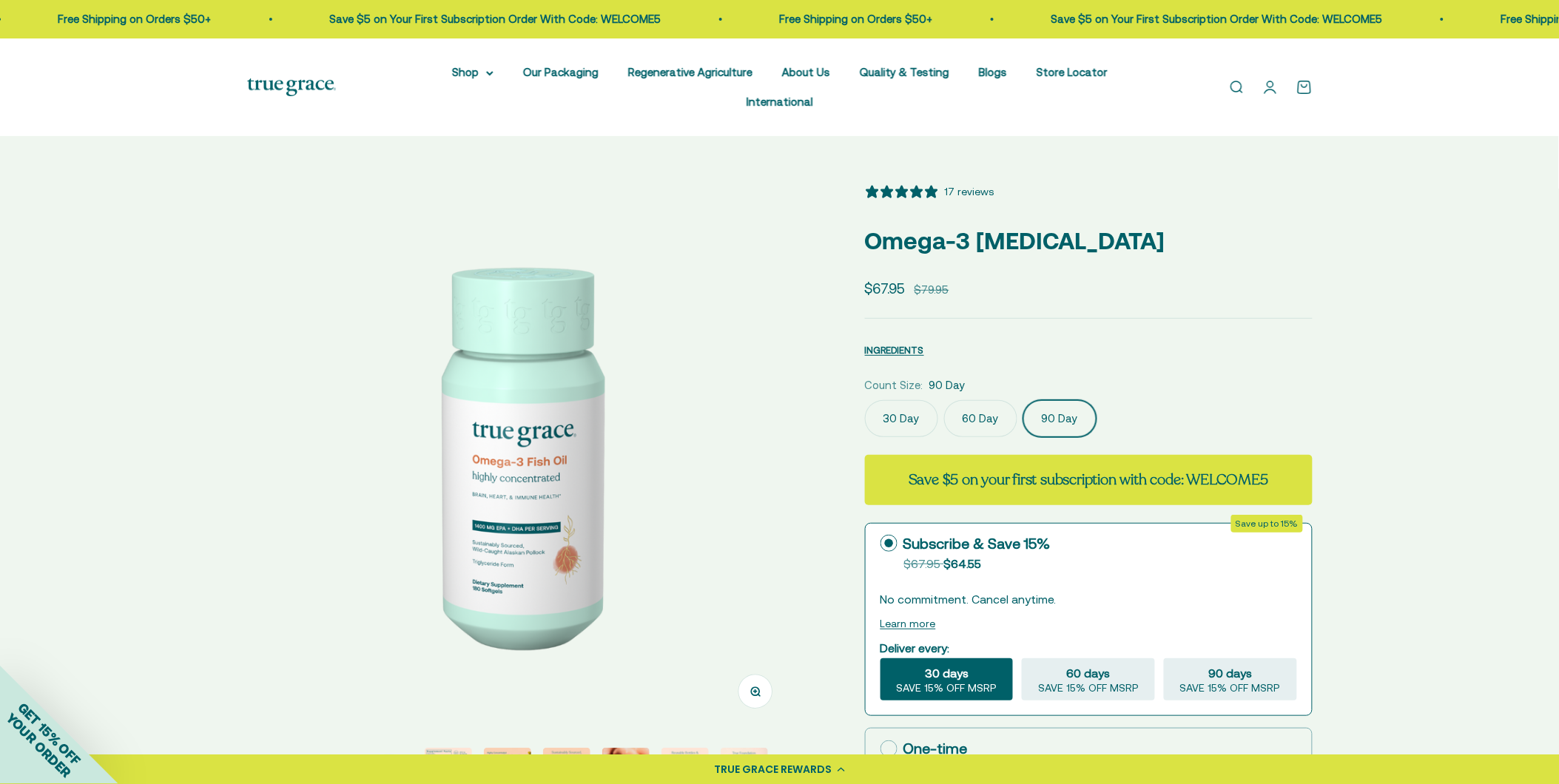
click at [966, 400] on label "60 Day" at bounding box center [980, 419] width 73 height 37
click at [865, 399] on input "60 Day" at bounding box center [864, 399] width 1 height 1
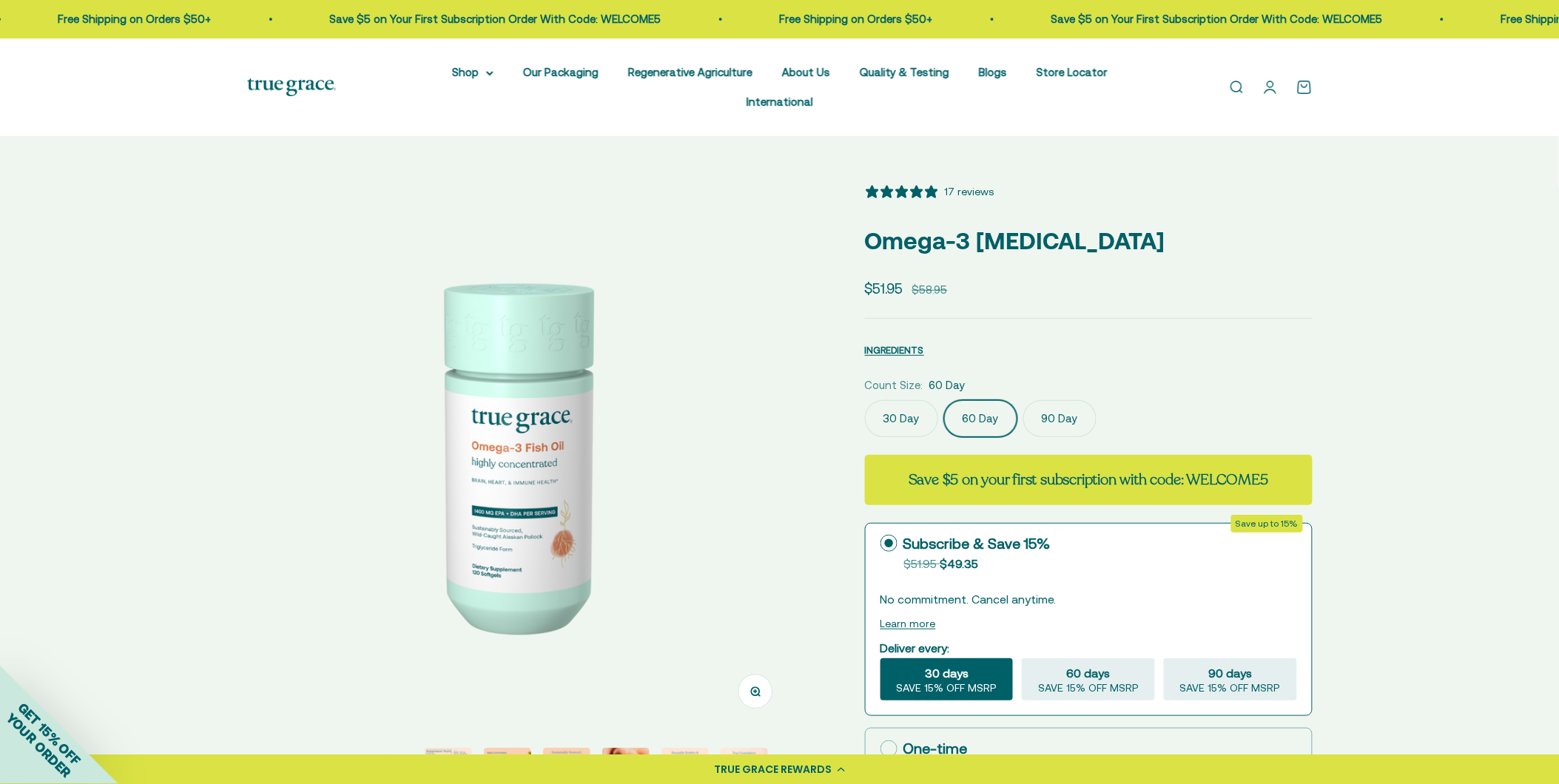
click at [917, 400] on label "30 Day" at bounding box center [902, 419] width 73 height 37
click at [865, 399] on input "30 Day" at bounding box center [864, 399] width 1 height 1
